Goal: Task Accomplishment & Management: Complete application form

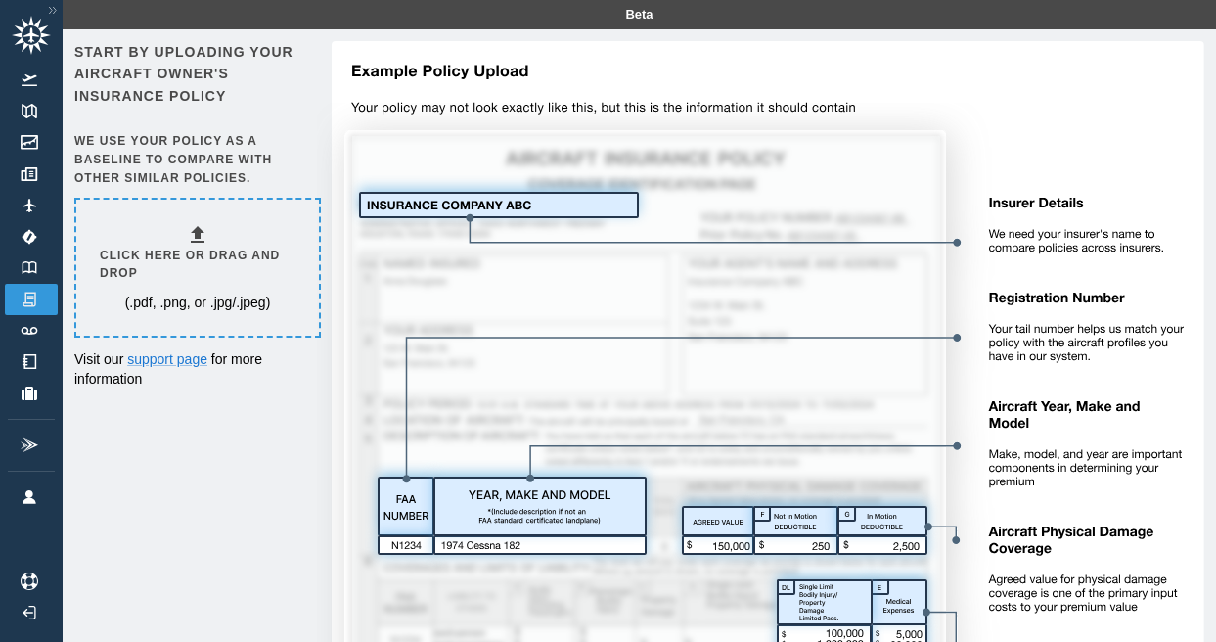
click at [199, 231] on icon at bounding box center [198, 234] width 14 height 17
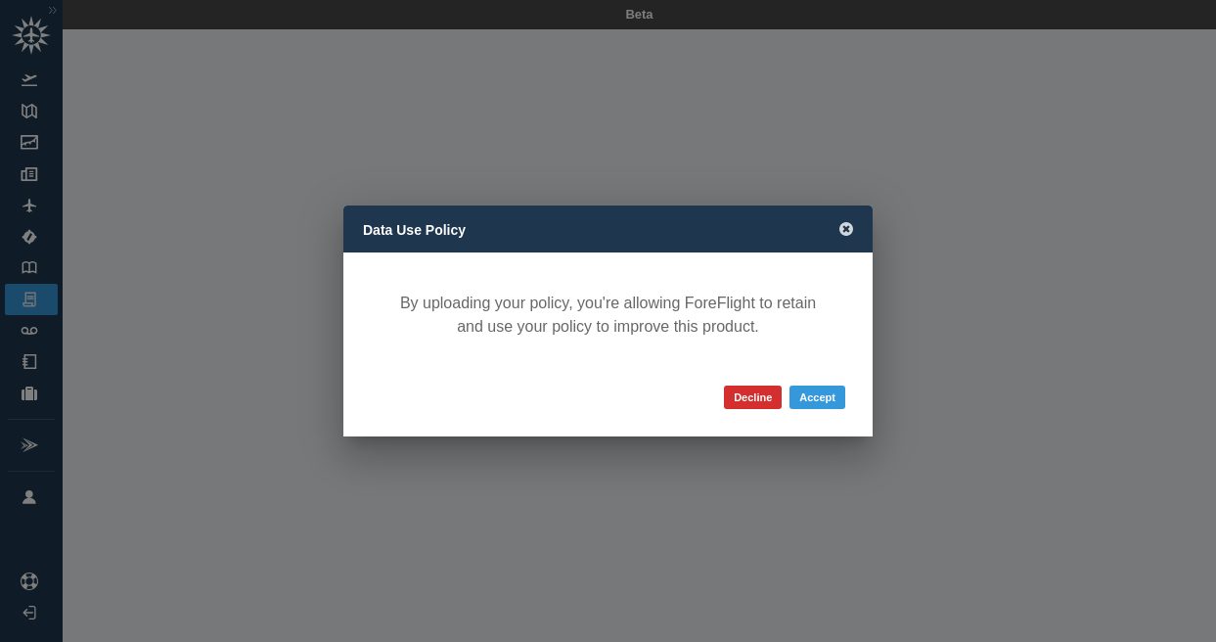
click at [846, 225] on icon at bounding box center [846, 229] width 14 height 14
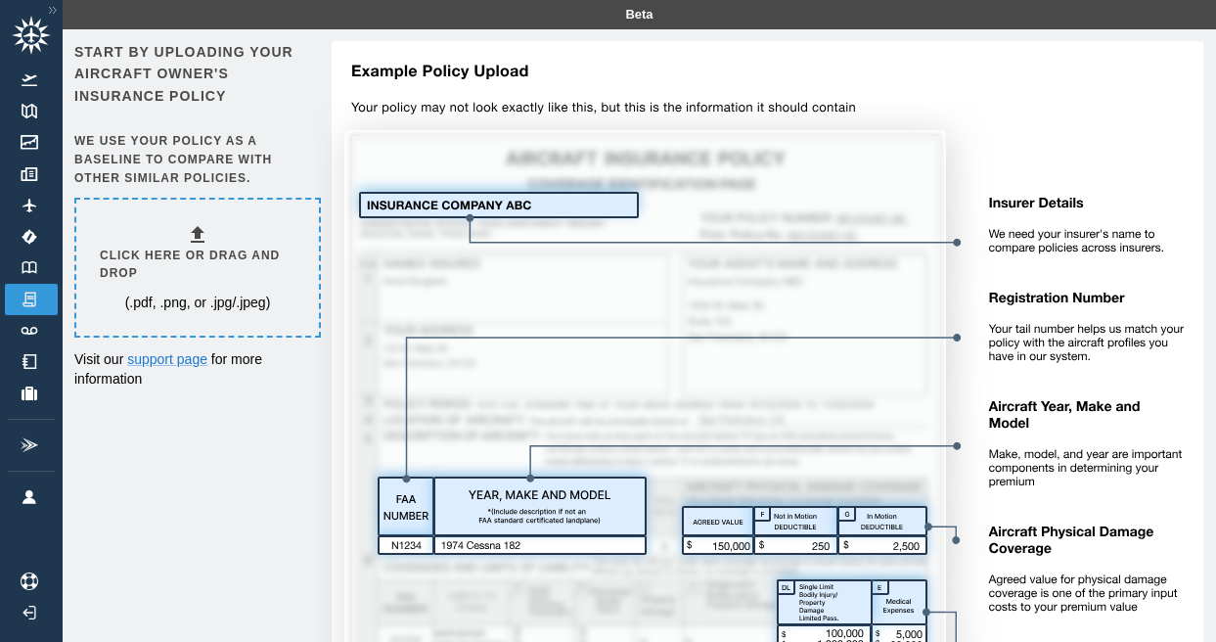
click at [198, 233] on icon at bounding box center [198, 234] width 14 height 17
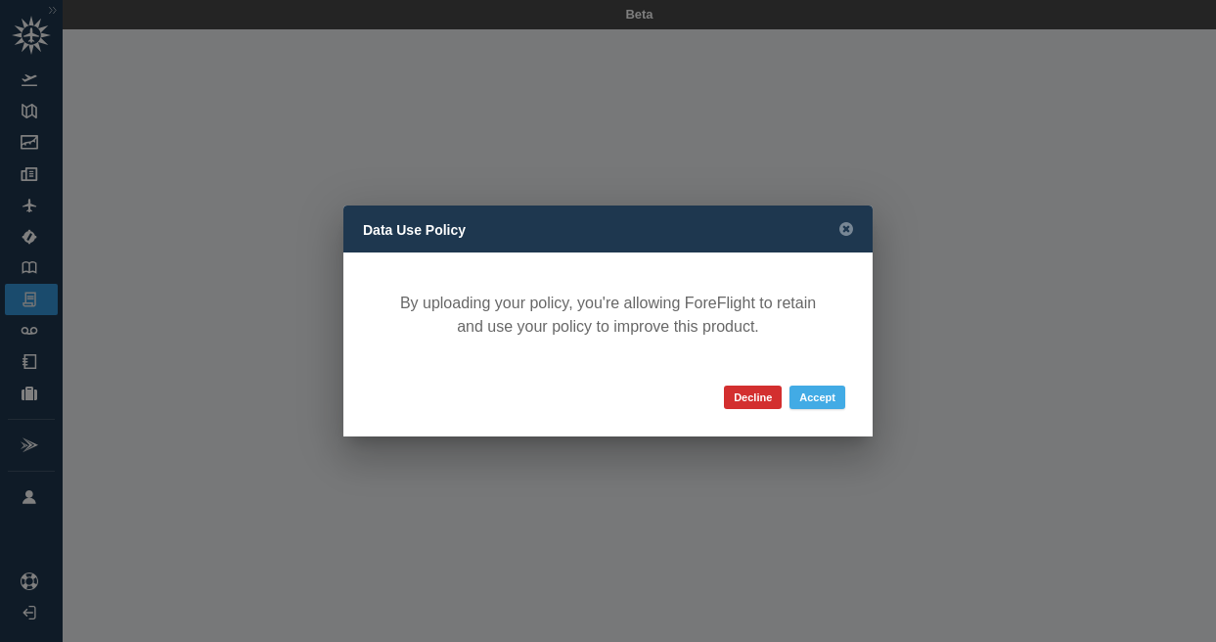
click at [810, 396] on button "Accept" at bounding box center [818, 396] width 56 height 23
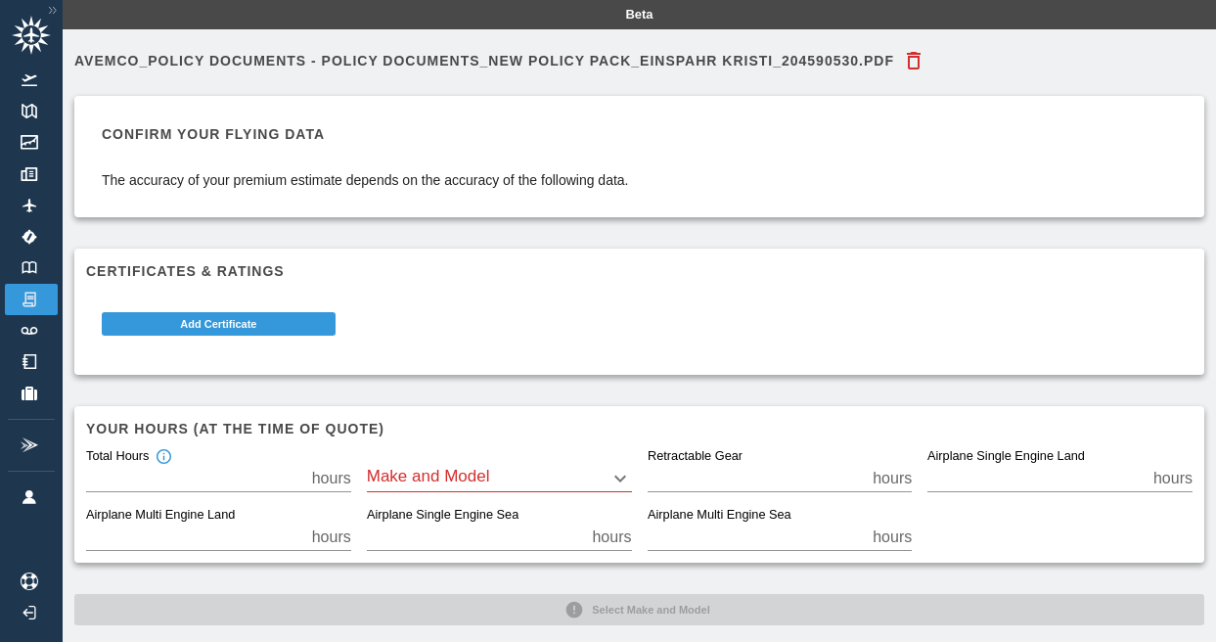
click at [460, 478] on body "Beta Avemco_Policy Documents - Policy Documents_New Policy Pack_EINSPAHR KRISTI…" at bounding box center [608, 321] width 1216 height 642
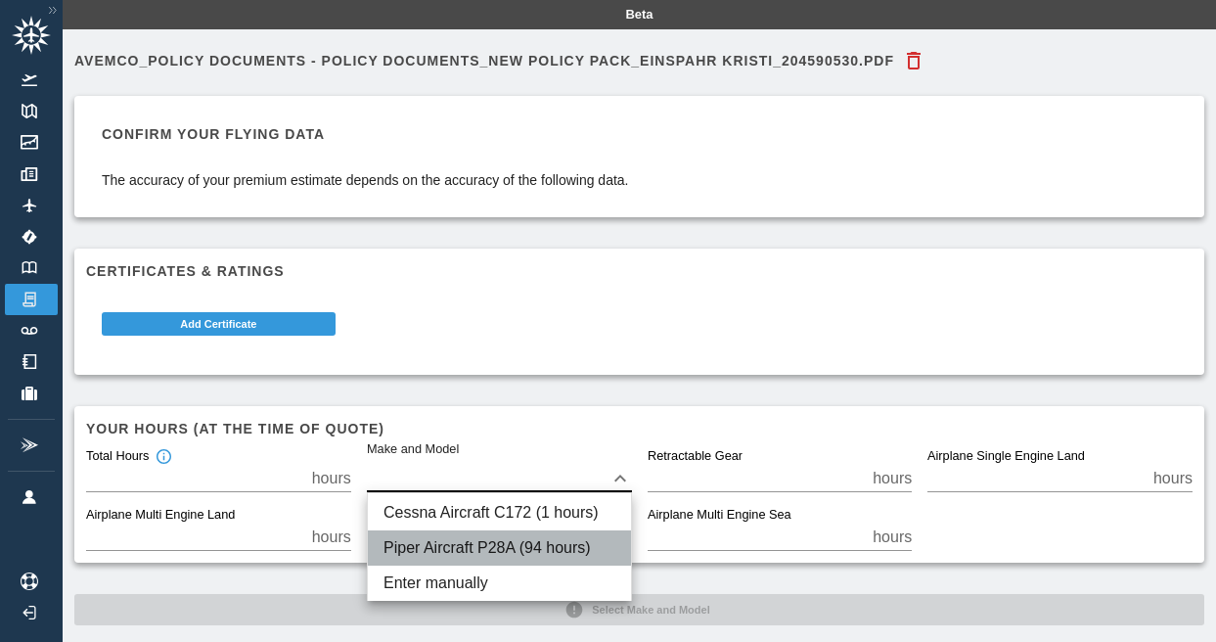
click at [468, 548] on li "Piper Aircraft P28A (94 hours)" at bounding box center [499, 547] width 263 height 35
type input "****"
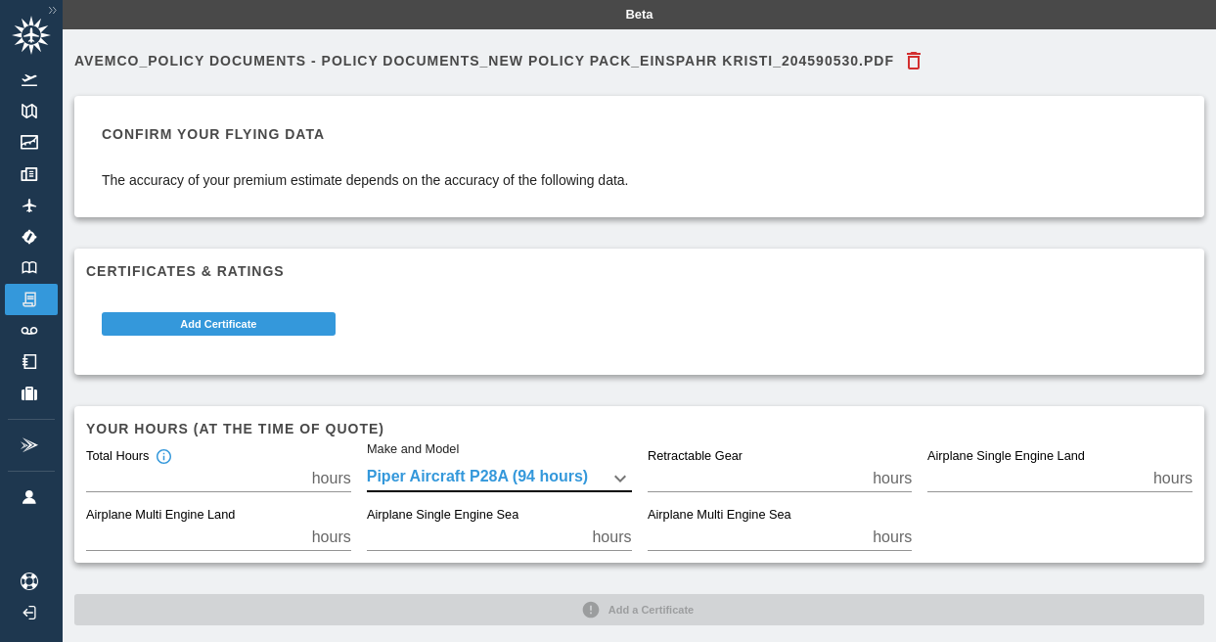
click at [675, 477] on input "*" at bounding box center [757, 478] width 218 height 27
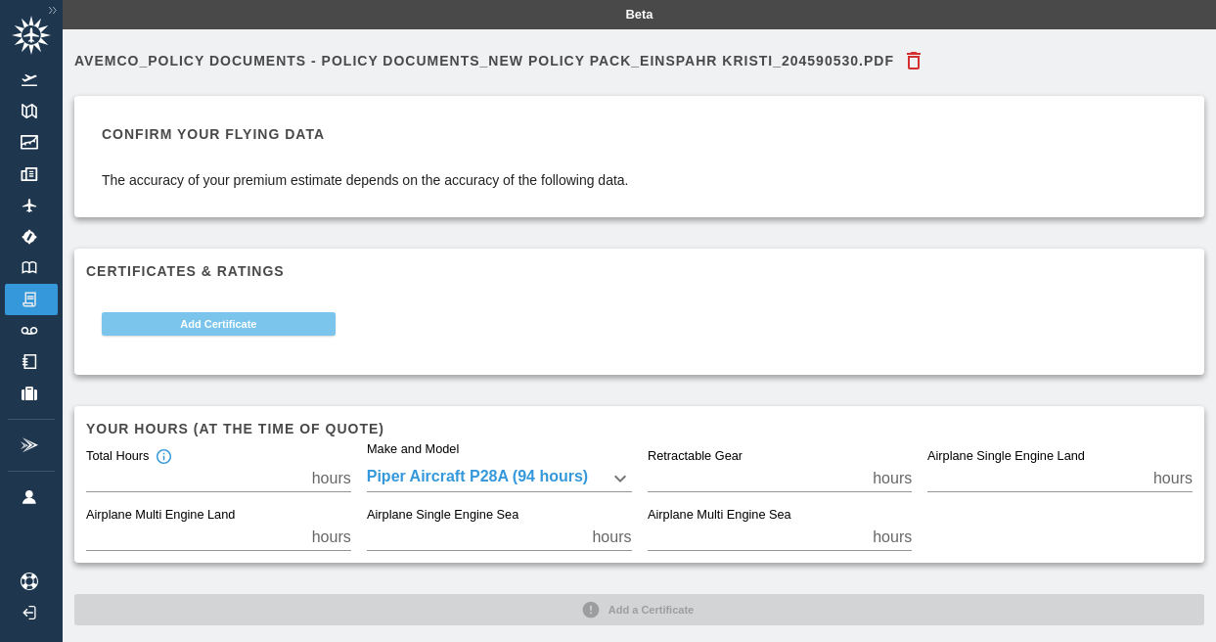
click at [288, 321] on button "Add Certificate" at bounding box center [219, 323] width 234 height 23
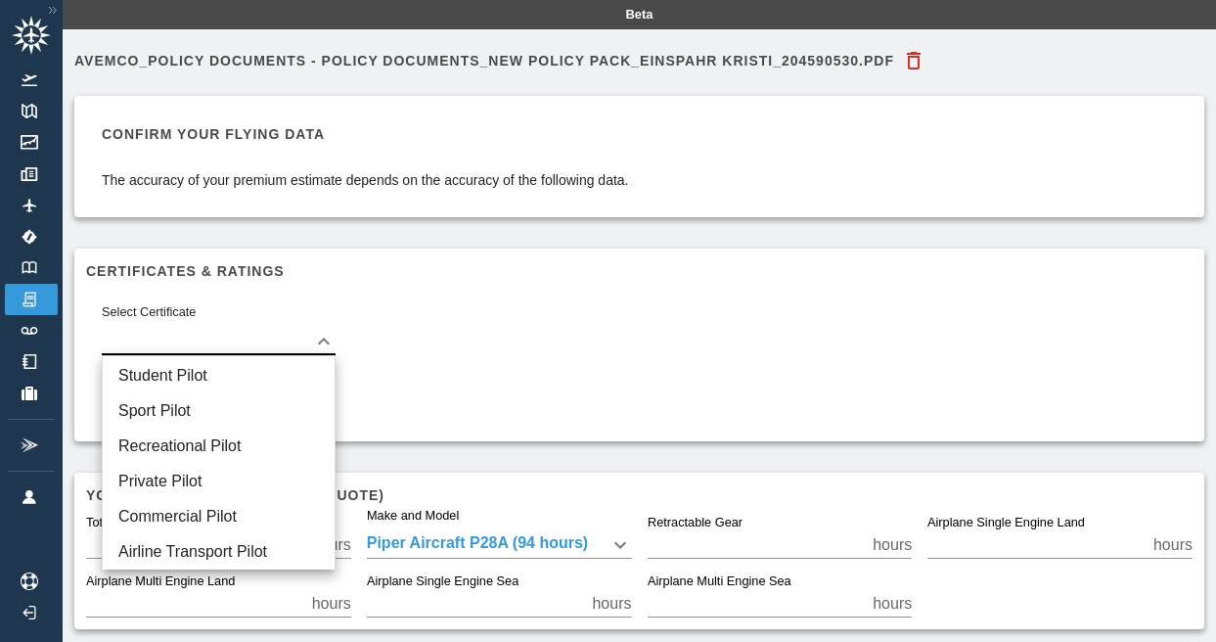
click at [286, 333] on body "Beta Avemco_Policy Documents - Policy Documents_New Policy Pack_EINSPAHR KRISTI…" at bounding box center [608, 321] width 1216 height 642
click at [593, 343] on div at bounding box center [608, 321] width 1216 height 642
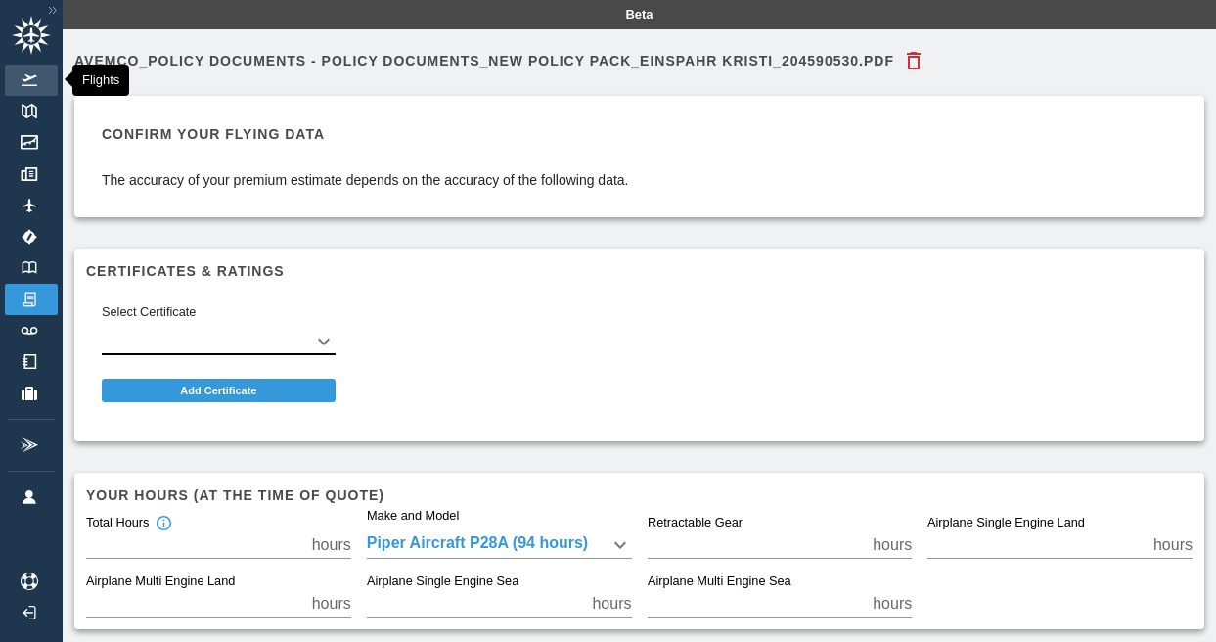
click at [23, 93] on link "Flights" at bounding box center [31, 80] width 53 height 31
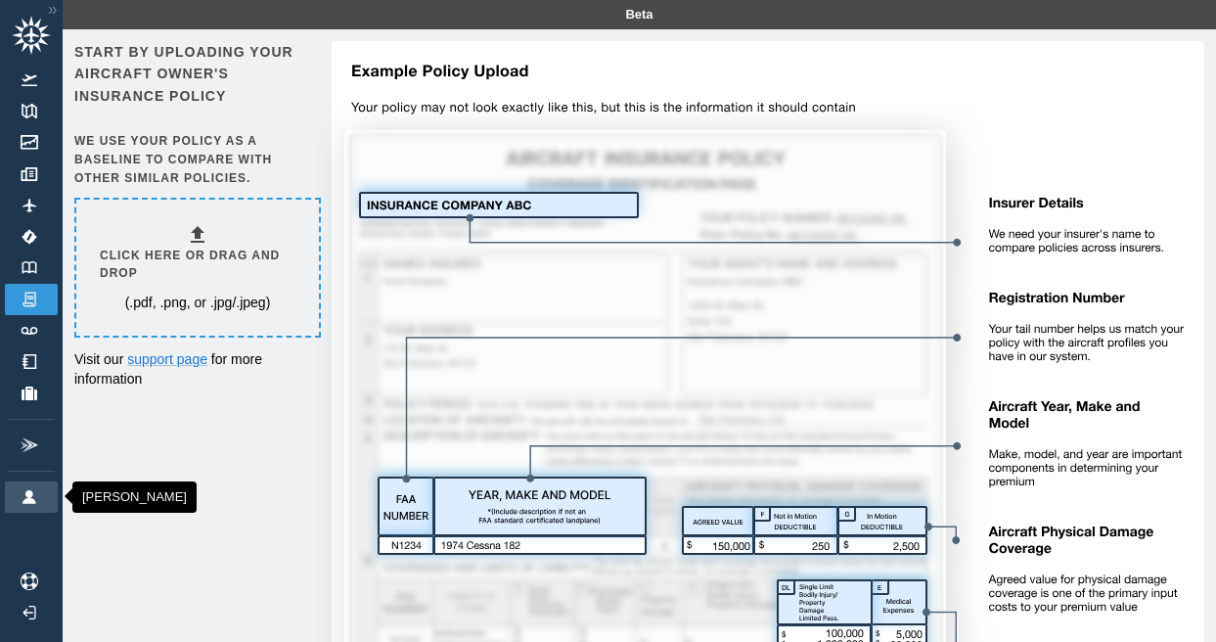
click at [39, 491] on img at bounding box center [30, 497] width 22 height 14
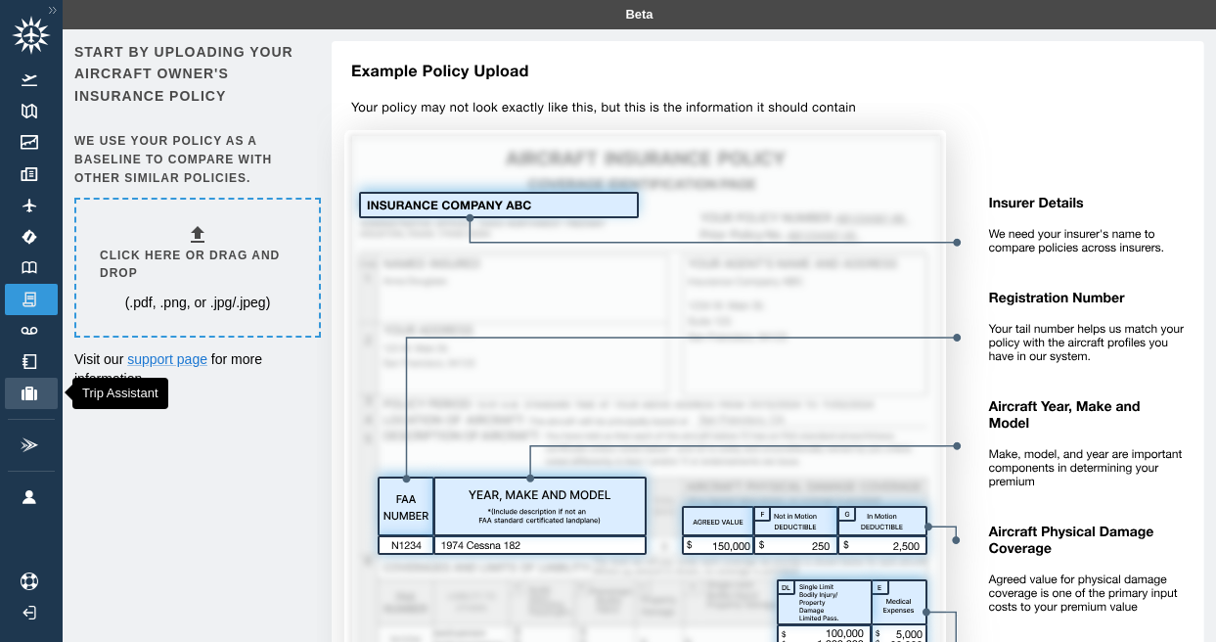
click at [27, 387] on img at bounding box center [30, 393] width 22 height 14
